Goal: Information Seeking & Learning: Learn about a topic

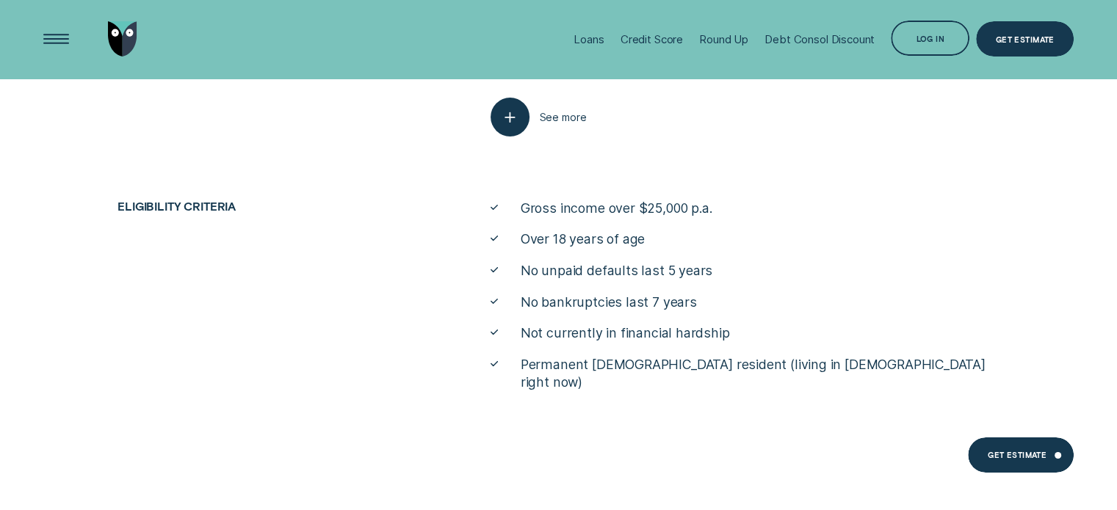
scroll to position [5062, 0]
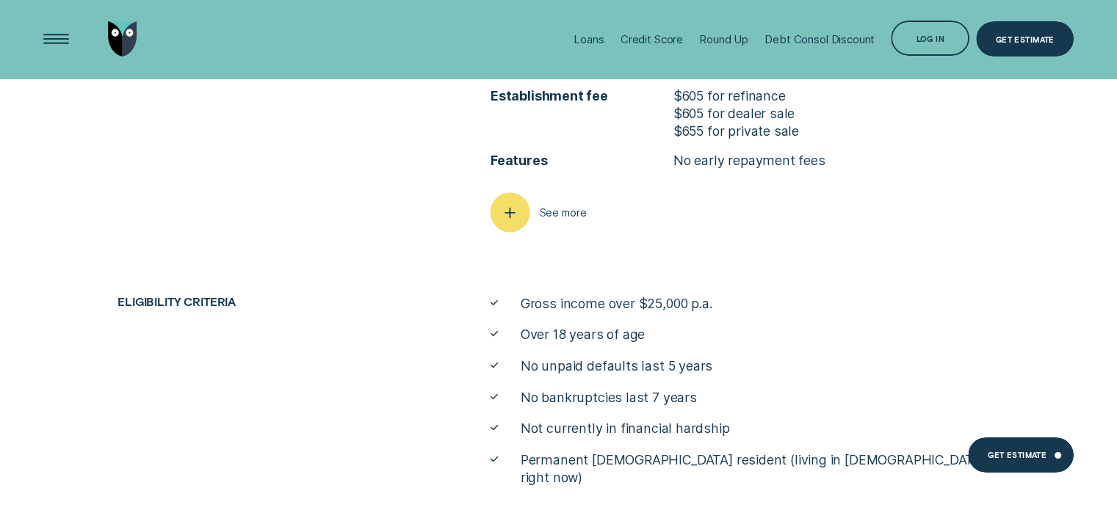
click at [529, 219] on div "button" at bounding box center [510, 212] width 40 height 40
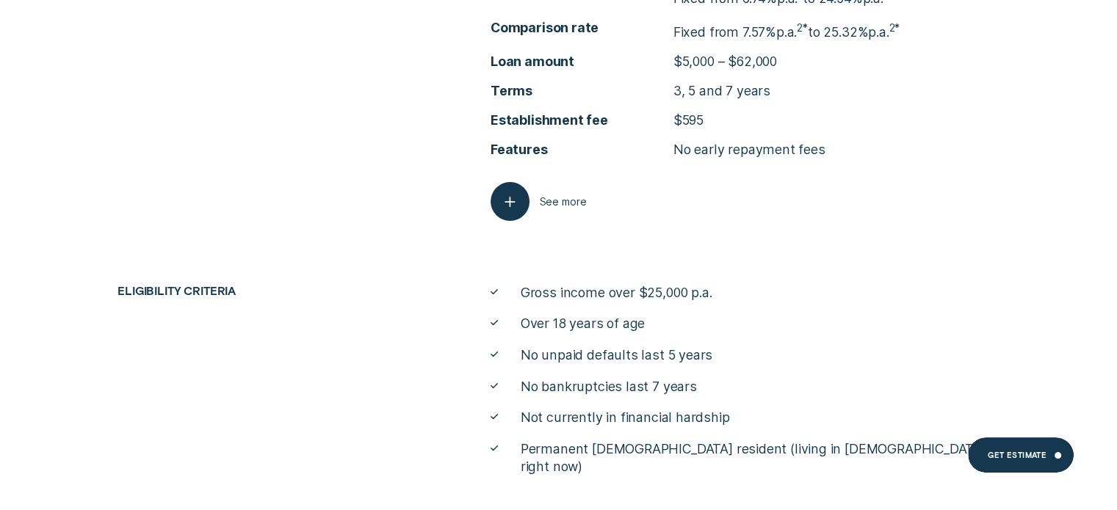
scroll to position [5845, 0]
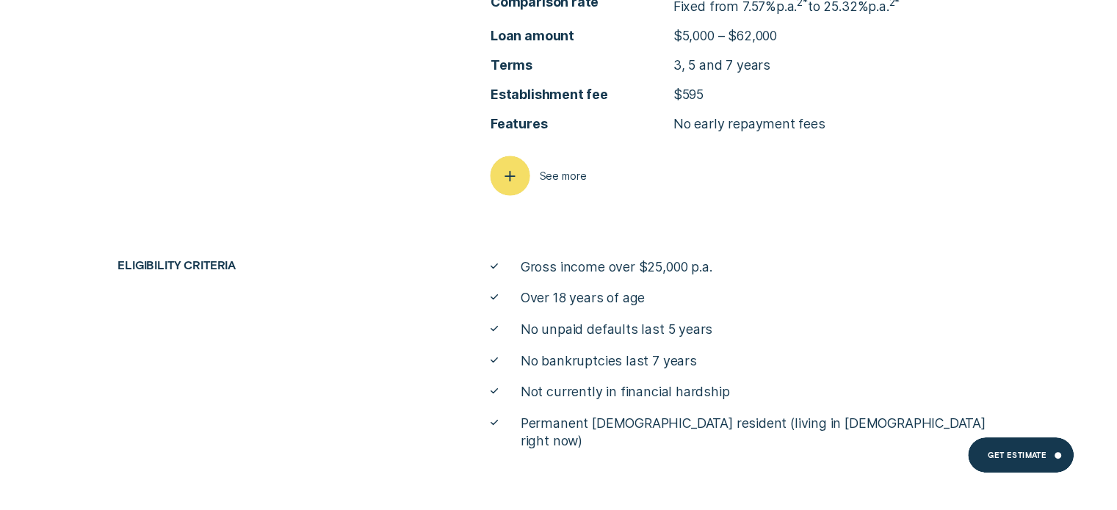
click at [526, 182] on div "button" at bounding box center [510, 176] width 40 height 40
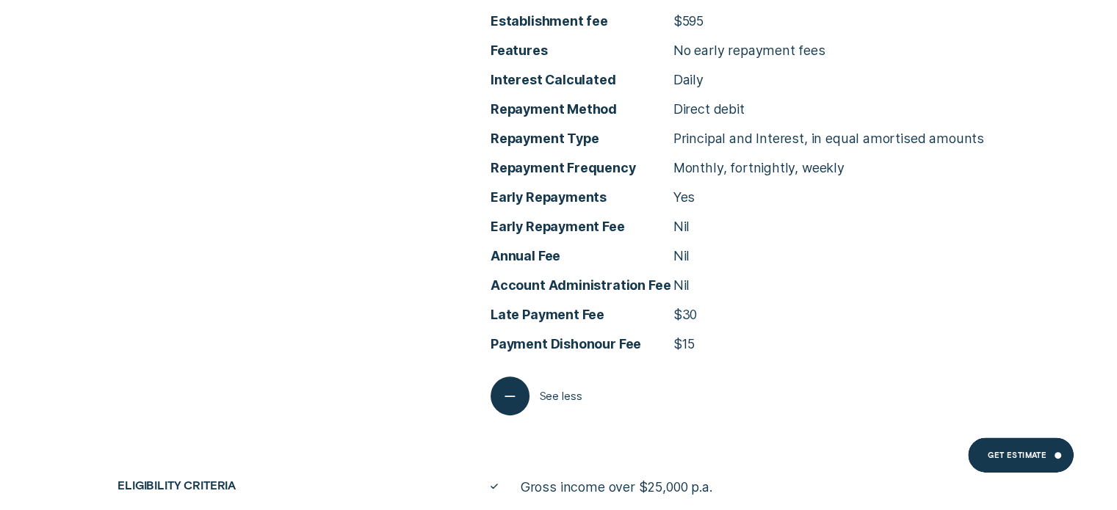
scroll to position [5919, 0]
